Goal: Navigation & Orientation: Find specific page/section

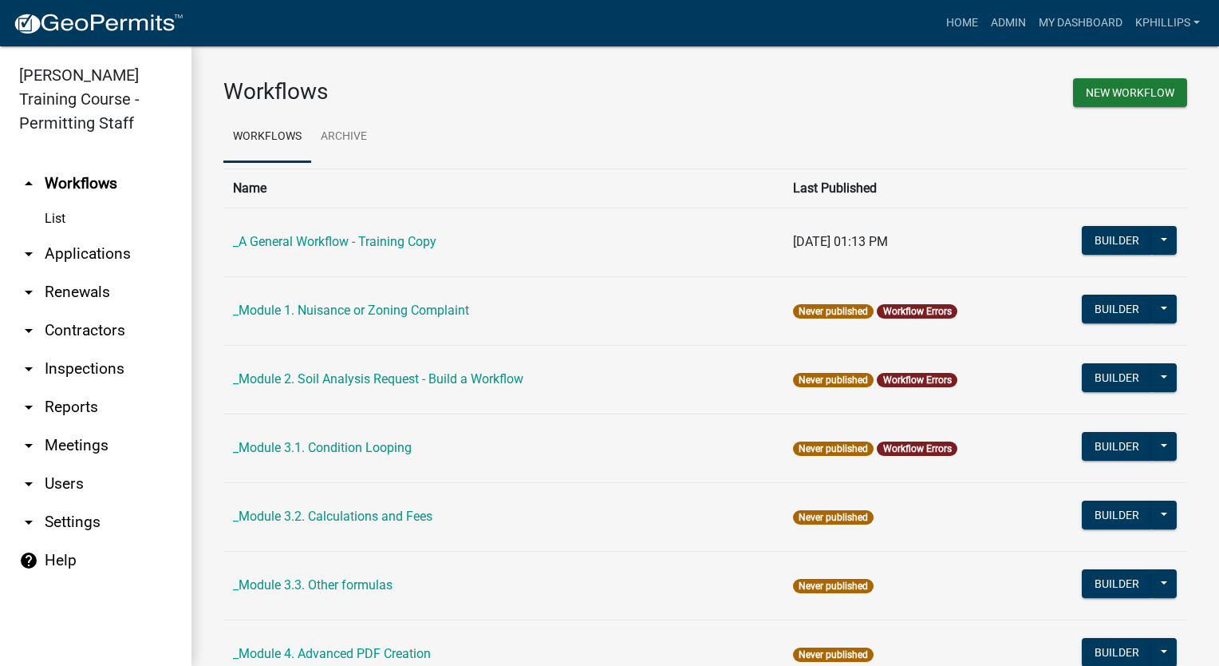
click at [1012, 24] on link "Admin" at bounding box center [1009, 23] width 48 height 30
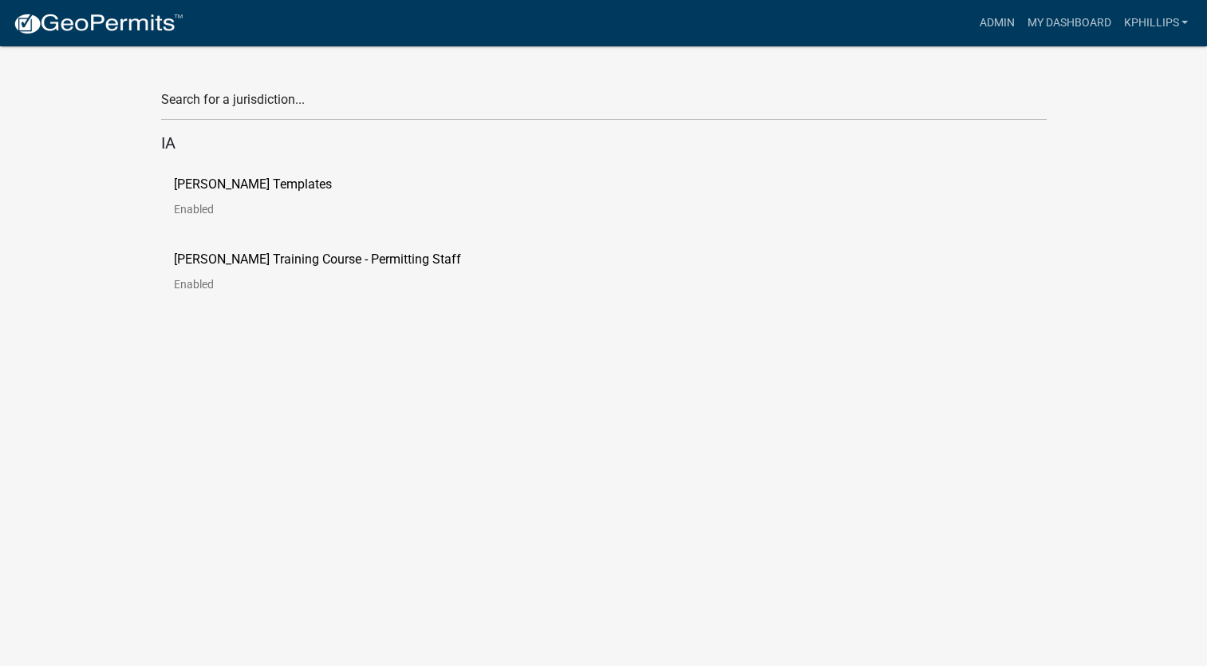
click at [263, 188] on p "[PERSON_NAME] Templates" at bounding box center [253, 184] width 158 height 13
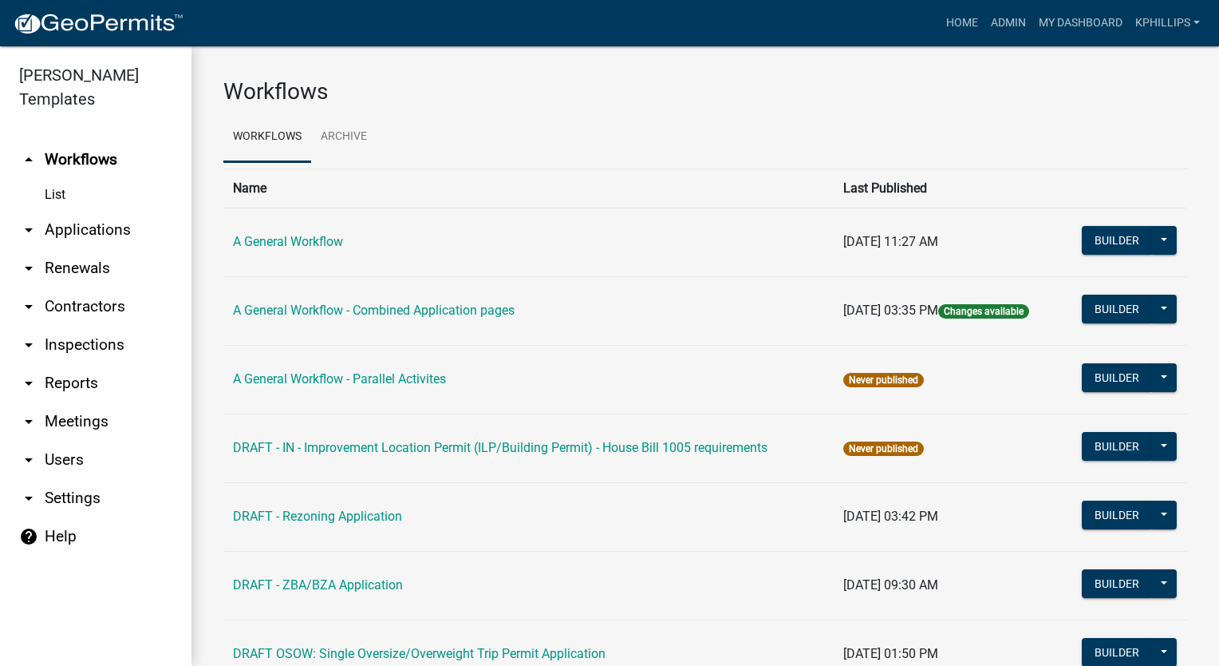
click at [1144, 108] on div "Workflows" at bounding box center [705, 95] width 988 height 34
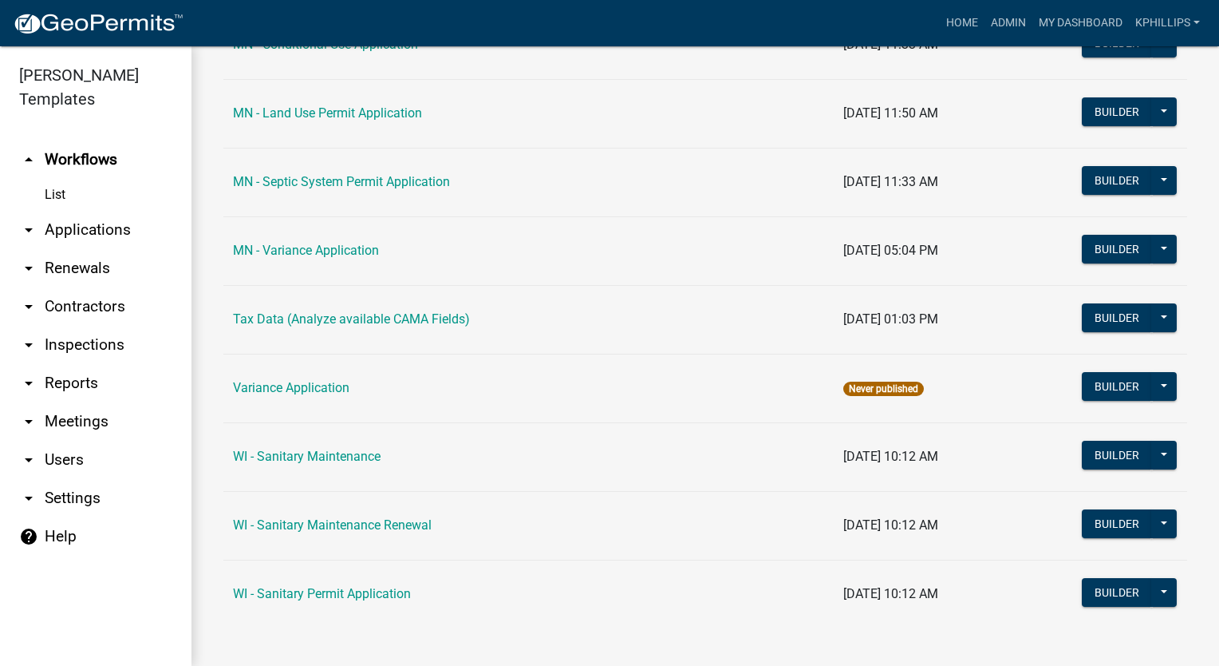
scroll to position [1852, 0]
